Goal: Task Accomplishment & Management: Complete application form

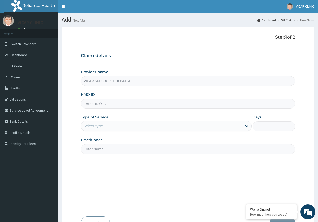
click at [99, 106] on input "HMO ID" at bounding box center [188, 104] width 214 height 10
paste input "lww/10109/a"
click at [93, 103] on input "lww/10109/a" at bounding box center [188, 104] width 214 height 10
type input "lww/10109/a"
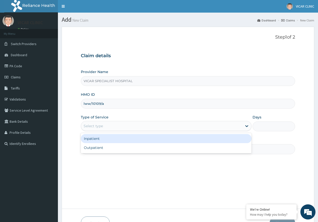
drag, startPoint x: 113, startPoint y: 124, endPoint x: 113, endPoint y: 131, distance: 7.3
click at [113, 124] on div "Select type" at bounding box center [161, 126] width 161 height 8
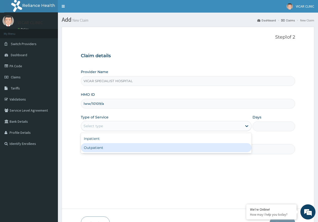
click at [113, 149] on div "Outpatient" at bounding box center [166, 147] width 170 height 9
type input "1"
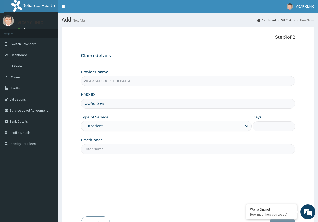
click at [113, 149] on input "Practitioner" at bounding box center [188, 149] width 214 height 10
type input "DR UCHE"
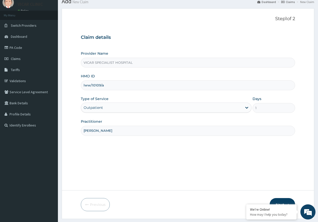
scroll to position [32, 0]
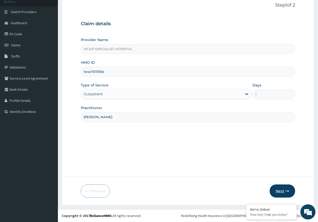
click at [285, 188] on button "Next" at bounding box center [282, 190] width 25 height 13
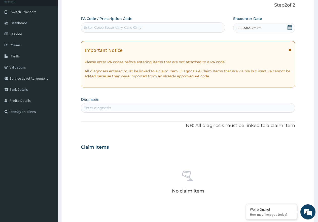
click at [113, 27] on div "Enter Code(Secondary Care Only)" at bounding box center [113, 27] width 59 height 5
paste input "PA/A95292"
type input "PA/A95292"
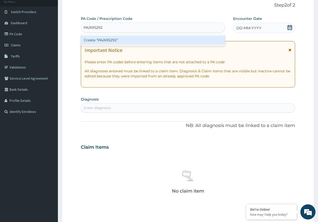
click at [107, 39] on div "Create "PA/A95292"" at bounding box center [153, 40] width 144 height 9
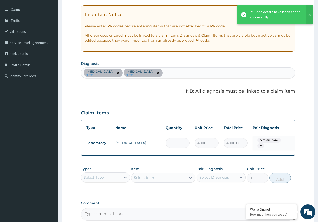
scroll to position [108, 0]
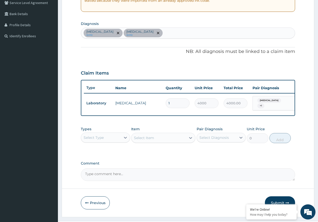
click at [118, 141] on div "Select Type" at bounding box center [101, 137] width 40 height 8
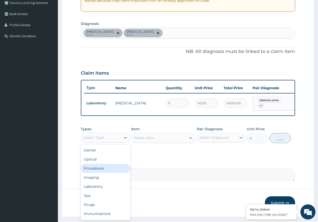
click at [107, 171] on div "Procedures" at bounding box center [105, 168] width 49 height 9
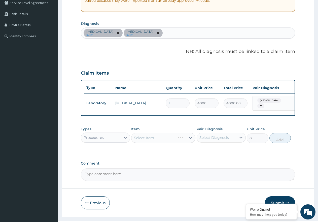
click at [162, 142] on div "Select Item" at bounding box center [163, 138] width 64 height 10
click at [215, 140] on div "Select Diagnosis" at bounding box center [213, 137] width 29 height 5
click at [215, 152] on label "Gastroenteritis" at bounding box center [220, 149] width 31 height 5
checkbox input "true"
click at [215, 159] on div "Typhoid fever" at bounding box center [221, 161] width 49 height 10
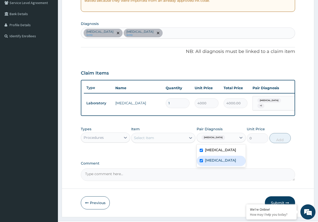
checkbox input "true"
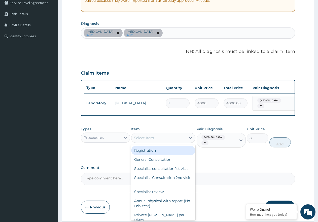
click at [169, 138] on div "Select Item" at bounding box center [158, 138] width 55 height 8
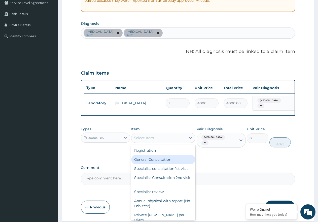
click at [159, 160] on div "General Consultation" at bounding box center [163, 159] width 64 height 9
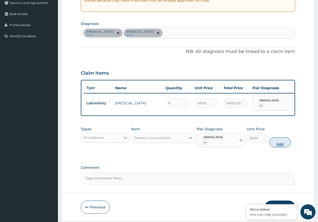
click at [284, 139] on button "Add" at bounding box center [279, 142] width 21 height 10
type input "0"
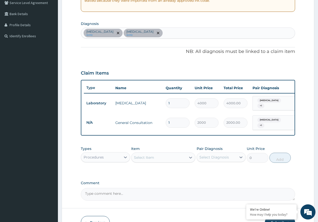
click at [161, 33] on div "Gastroenteritis query Typhoid fever query" at bounding box center [188, 33] width 214 height 11
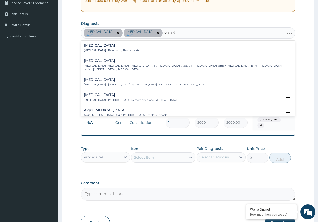
type input "malaria"
click at [93, 49] on p "Malaria , Paludism , Plasmodiosis" at bounding box center [111, 51] width 55 height 4
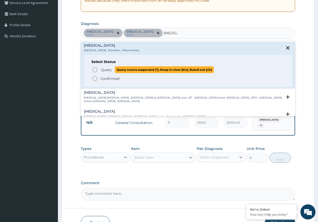
click at [95, 70] on icon "status option query" at bounding box center [95, 70] width 6 height 6
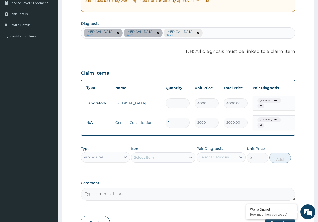
drag, startPoint x: 109, startPoint y: 157, endPoint x: 108, endPoint y: 161, distance: 3.8
click at [109, 157] on div "Procedures" at bounding box center [101, 157] width 40 height 8
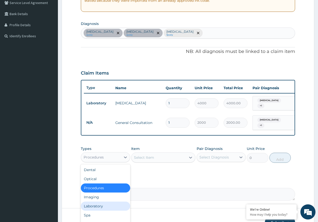
click at [106, 206] on div "Laboratory" at bounding box center [105, 205] width 49 height 9
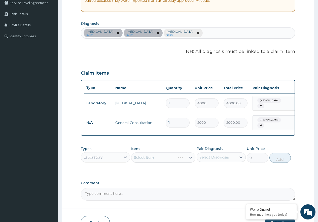
click at [174, 158] on div "Select Item" at bounding box center [163, 157] width 64 height 10
click at [218, 157] on div "Select Diagnosis" at bounding box center [213, 157] width 29 height 5
drag, startPoint x: 217, startPoint y: 170, endPoint x: 218, endPoint y: 175, distance: 4.8
click at [218, 170] on label "Gastroenteritis" at bounding box center [220, 169] width 31 height 5
click at [220, 168] on label "Gastroenteritis" at bounding box center [220, 169] width 31 height 5
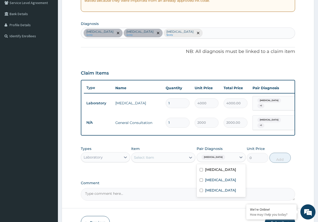
checkbox input "false"
click at [215, 192] on label "Malaria" at bounding box center [220, 190] width 31 height 5
checkbox input "true"
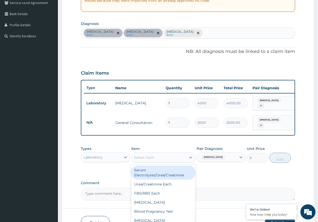
click at [178, 159] on div "Select Item" at bounding box center [158, 157] width 55 height 8
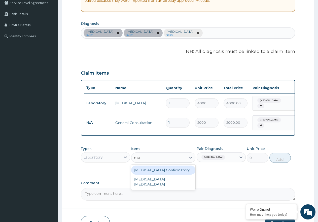
type input "mal"
click at [177, 171] on div "MALARIA PARASITE" at bounding box center [163, 172] width 64 height 14
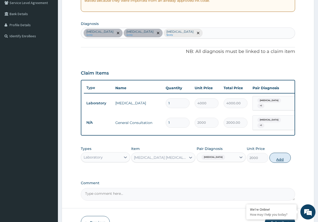
click at [283, 158] on button "Add" at bounding box center [279, 158] width 21 height 10
type input "0"
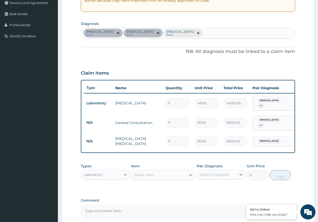
scroll to position [133, 0]
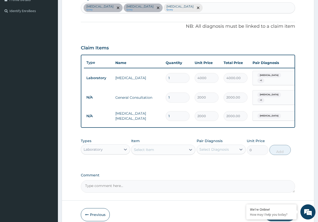
click at [112, 154] on div "Laboratory" at bounding box center [105, 149] width 49 height 10
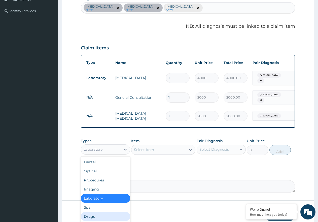
click at [97, 216] on div "Drugs" at bounding box center [105, 216] width 49 height 9
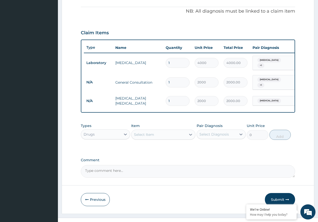
scroll to position [156, 0]
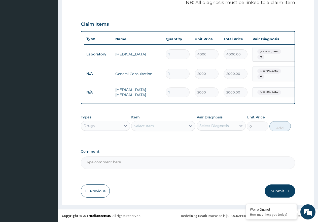
click at [168, 123] on div "Select Item" at bounding box center [158, 126] width 55 height 8
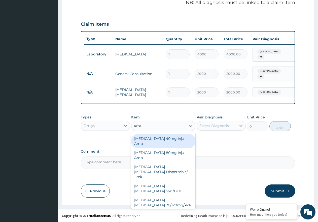
type input "artem"
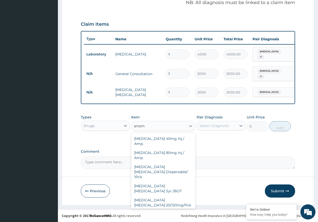
drag, startPoint x: 167, startPoint y: 202, endPoint x: 188, endPoint y: 186, distance: 27.3
click at [167, 209] on div "Artemether Lumefantrine 80/480mg/Pck" at bounding box center [163, 216] width 64 height 14
type input "1500"
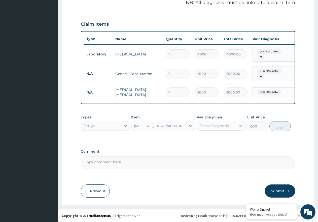
click at [222, 126] on div "Select Diagnosis" at bounding box center [213, 125] width 29 height 5
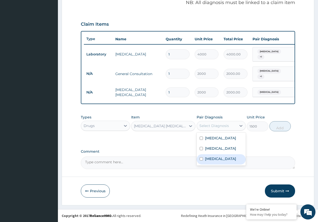
drag, startPoint x: 222, startPoint y: 158, endPoint x: 250, endPoint y: 147, distance: 30.0
click at [222, 158] on div "Malaria" at bounding box center [221, 159] width 49 height 10
checkbox input "true"
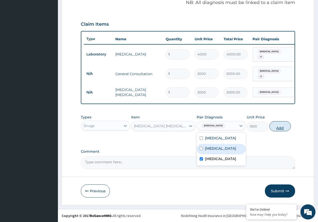
click at [287, 128] on button "Add" at bounding box center [279, 126] width 21 height 10
type input "0"
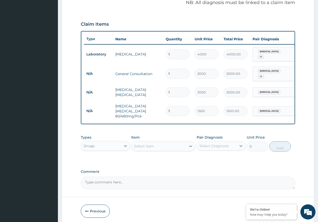
click at [157, 148] on div "Select Item" at bounding box center [158, 146] width 55 height 8
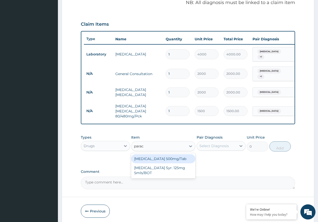
type input "parace"
click at [159, 155] on div "Paracetamol 500mg/Tab" at bounding box center [163, 158] width 64 height 9
type input "9"
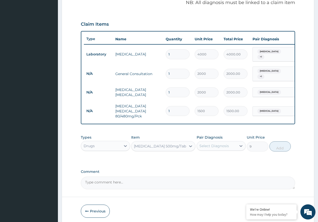
click at [224, 148] on div "Select Diagnosis" at bounding box center [213, 145] width 29 height 5
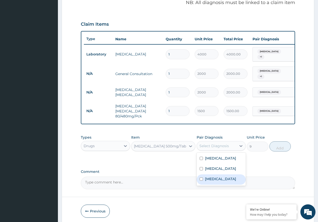
click at [218, 179] on div "Malaria" at bounding box center [221, 179] width 49 height 10
checkbox input "true"
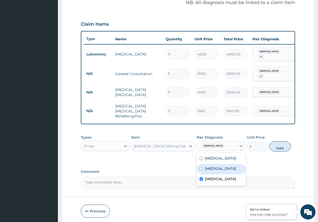
click at [220, 166] on label "Typhoid fever" at bounding box center [220, 168] width 31 height 5
checkbox input "true"
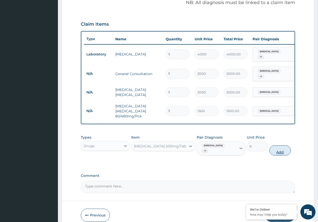
click at [270, 148] on button "Add" at bounding box center [279, 150] width 21 height 10
type input "0"
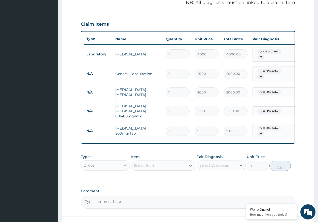
type input "18"
type input "162.00"
type input "18"
click at [164, 167] on div "Select Item" at bounding box center [163, 165] width 64 height 10
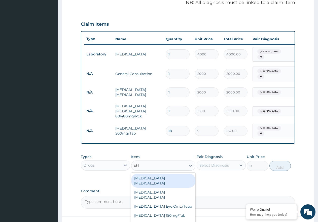
type input "chlo"
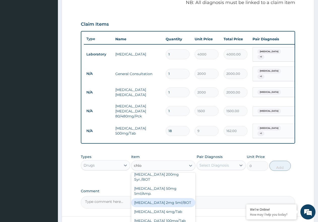
scroll to position [50, 0]
click at [172, 207] on div "Chlorpheniramine 4mg/Tab" at bounding box center [163, 211] width 64 height 9
type input "40"
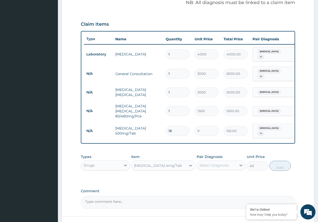
drag, startPoint x: 233, startPoint y: 159, endPoint x: 229, endPoint y: 169, distance: 11.2
click at [232, 162] on div "Select Diagnosis" at bounding box center [221, 165] width 49 height 10
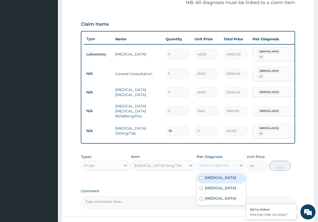
drag, startPoint x: 226, startPoint y: 180, endPoint x: 226, endPoint y: 187, distance: 6.8
click at [226, 179] on div "Gastroenteritis" at bounding box center [221, 178] width 49 height 10
checkbox input "true"
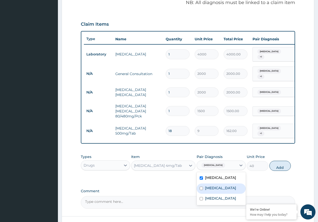
click at [226, 187] on label "Typhoid fever" at bounding box center [220, 187] width 31 height 5
checkbox input "true"
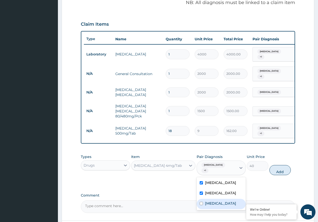
drag, startPoint x: 226, startPoint y: 199, endPoint x: 235, endPoint y: 196, distance: 9.3
click at [227, 199] on div "Malaria" at bounding box center [221, 204] width 49 height 10
checkbox input "true"
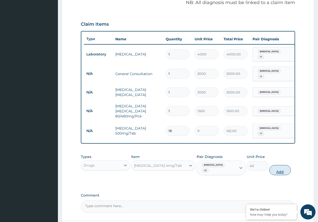
click at [281, 165] on button "Add" at bounding box center [279, 170] width 21 height 10
type input "0"
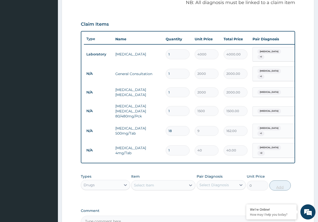
type input "0.00"
type input "4"
type input "160.00"
type input "4"
click at [158, 181] on div "Select Item" at bounding box center [158, 185] width 55 height 8
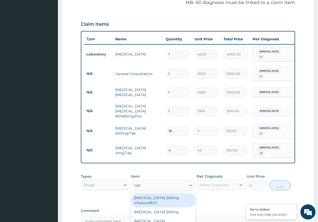
type input "cipro"
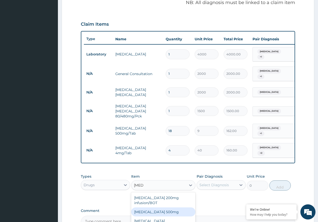
click at [163, 207] on div "Ciprofloxacin 500mg" at bounding box center [163, 211] width 64 height 9
type input "120"
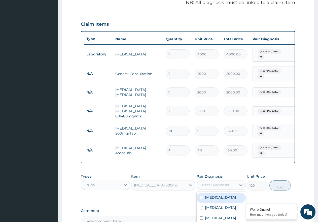
click at [223, 182] on div "Select Diagnosis" at bounding box center [213, 184] width 29 height 5
click at [223, 195] on label "Gastroenteritis" at bounding box center [220, 197] width 31 height 5
checkbox input "true"
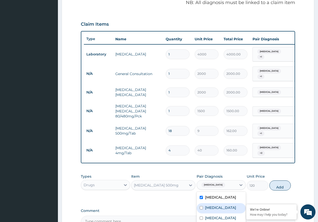
click at [224, 205] on label "Typhoid fever" at bounding box center [220, 207] width 31 height 5
checkbox input "true"
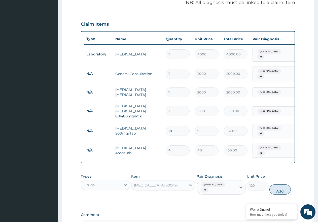
click at [278, 184] on button "Add" at bounding box center [279, 189] width 21 height 10
type input "0"
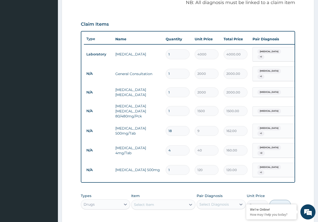
type input "10"
type input "1200.00"
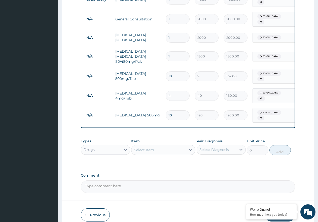
scroll to position [229, 0]
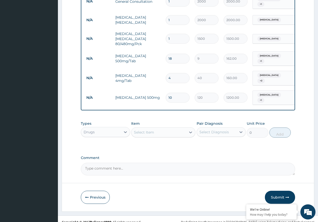
type input "10"
click at [164, 128] on div "Select Item" at bounding box center [158, 132] width 55 height 8
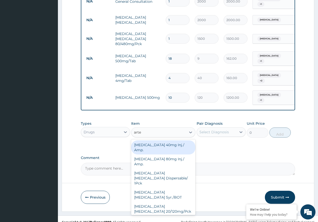
type input "artee"
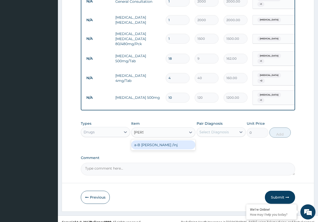
click at [160, 140] on div "a-B Arteether /Inj" at bounding box center [163, 144] width 64 height 9
type input "1200"
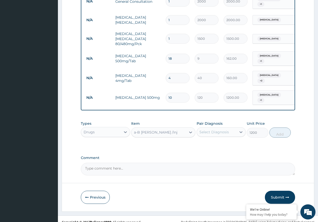
drag, startPoint x: 233, startPoint y: 133, endPoint x: 232, endPoint y: 127, distance: 6.6
click at [232, 133] on div "Types Drugs Item option a-B Arteether /Inj, selected. Select is focused ,type t…" at bounding box center [188, 129] width 214 height 22
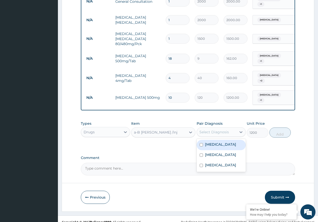
click at [233, 128] on div "Select Diagnosis" at bounding box center [217, 132] width 40 height 8
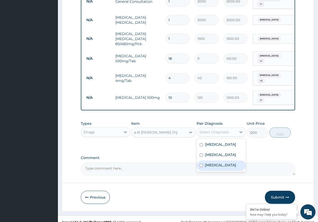
click at [223, 160] on div "Malaria" at bounding box center [221, 165] width 49 height 10
checkbox input "true"
click at [285, 127] on button "Add" at bounding box center [279, 132] width 21 height 10
type input "0"
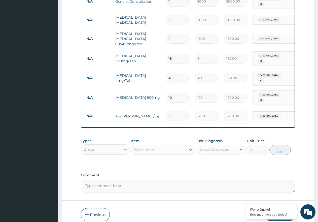
type input "0.00"
type input "3"
type input "3600.00"
type input "3"
click at [154, 146] on div "Select Item" at bounding box center [158, 150] width 55 height 8
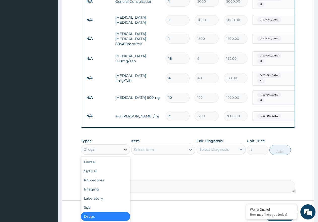
click at [122, 145] on div at bounding box center [125, 149] width 9 height 9
click at [104, 175] on div "Procedures" at bounding box center [105, 179] width 49 height 9
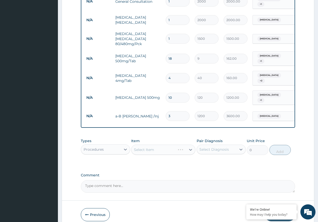
click at [184, 145] on div "Select Item" at bounding box center [163, 150] width 64 height 10
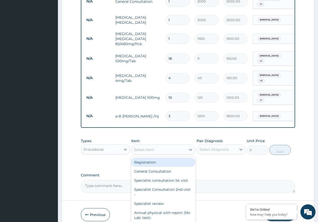
click at [184, 146] on div "Select Item" at bounding box center [158, 150] width 55 height 8
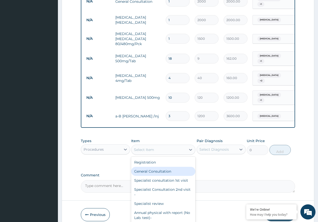
click at [175, 167] on div "General Consultation" at bounding box center [163, 171] width 64 height 9
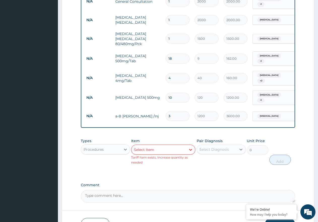
click at [176, 160] on div "Types Procedures Item option General Consultation, selected. Select is focused …" at bounding box center [188, 151] width 214 height 31
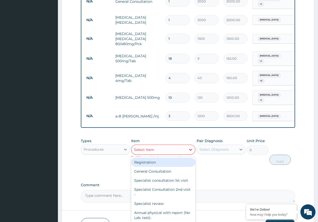
click at [174, 146] on div "Select Item" at bounding box center [158, 150] width 55 height 8
click at [172, 158] on div "Registration" at bounding box center [163, 162] width 64 height 9
type input "1000"
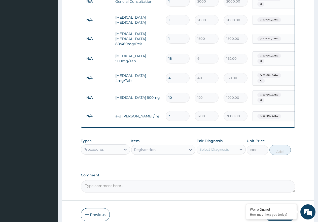
click at [219, 147] on div "Select Diagnosis" at bounding box center [213, 149] width 29 height 5
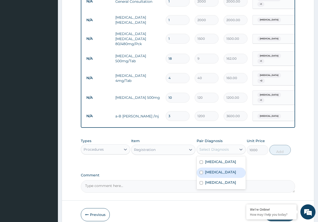
click at [221, 169] on label "Typhoid fever" at bounding box center [220, 171] width 31 height 5
checkbox input "true"
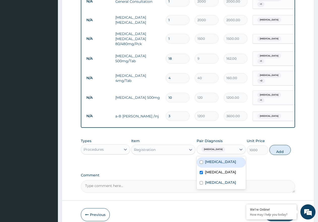
click at [227, 159] on label "Gastroenteritis" at bounding box center [220, 161] width 31 height 5
checkbox input "true"
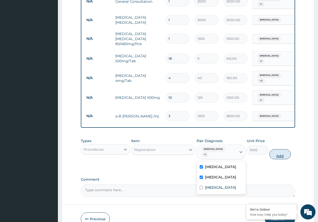
click at [274, 149] on button "Add" at bounding box center [279, 154] width 21 height 10
type input "0"
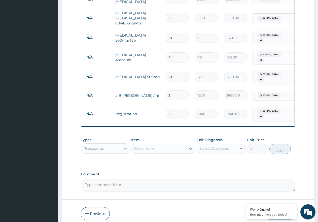
scroll to position [263, 0]
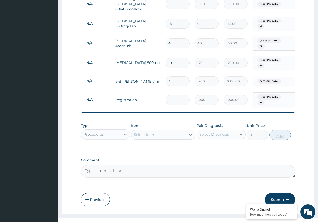
click at [273, 194] on button "Submit" at bounding box center [280, 199] width 30 height 13
